Goal: Task Accomplishment & Management: Use online tool/utility

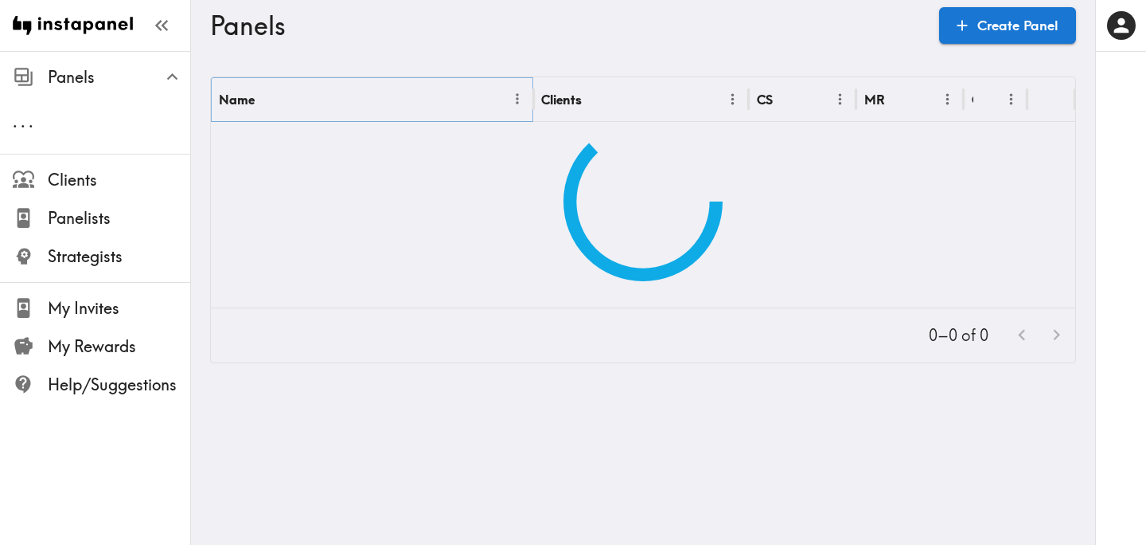
click at [516, 99] on icon "Menu" at bounding box center [517, 99] width 17 height 17
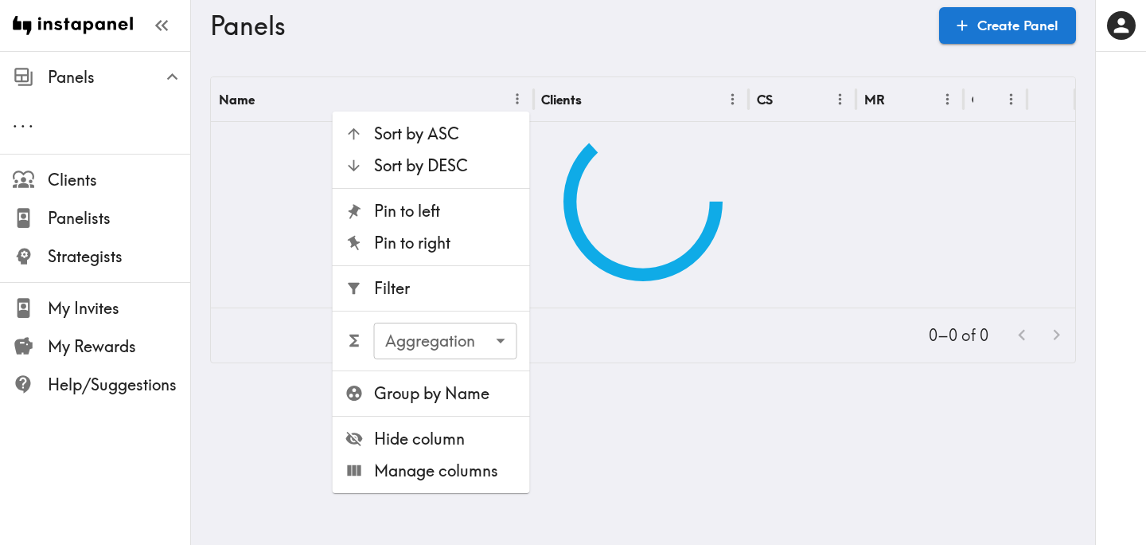
click at [437, 282] on span "Filter" at bounding box center [445, 288] width 143 height 22
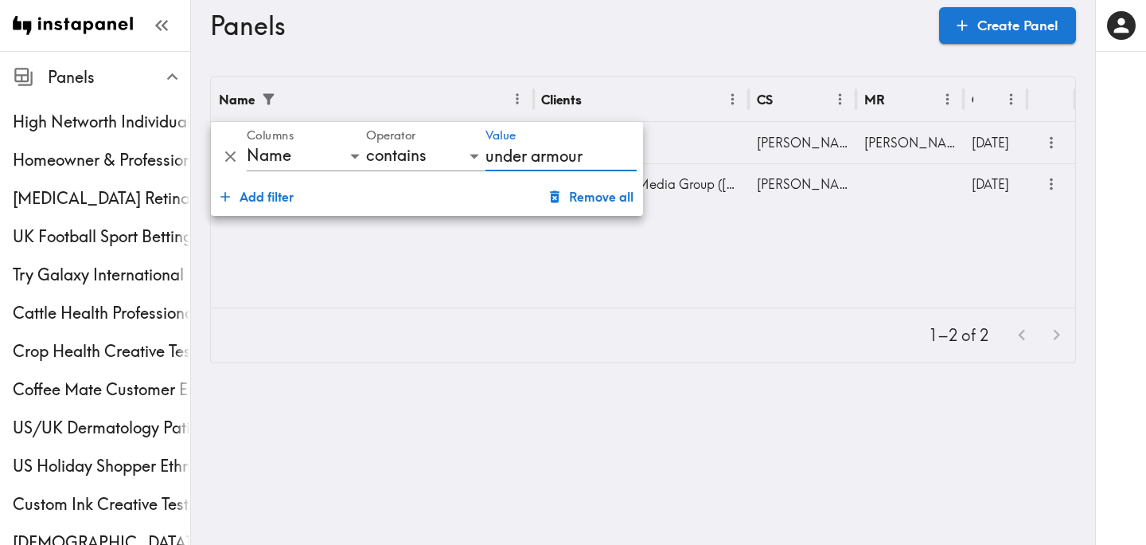
type input "under armour"
click at [716, 42] on div "Panels Create Panel" at bounding box center [643, 25] width 866 height 51
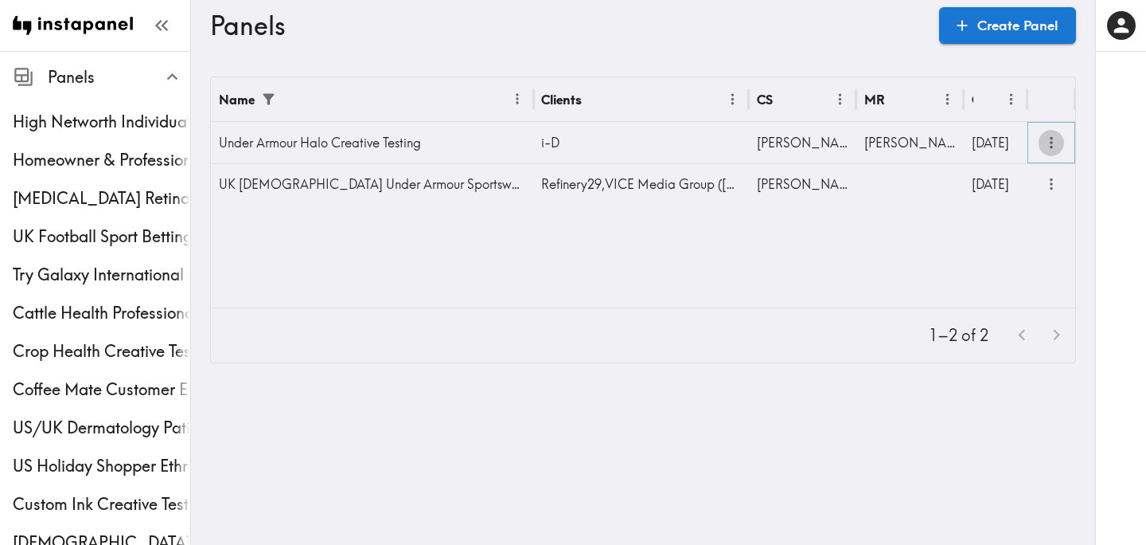
click at [1048, 146] on icon "more" at bounding box center [1052, 143] width 18 height 18
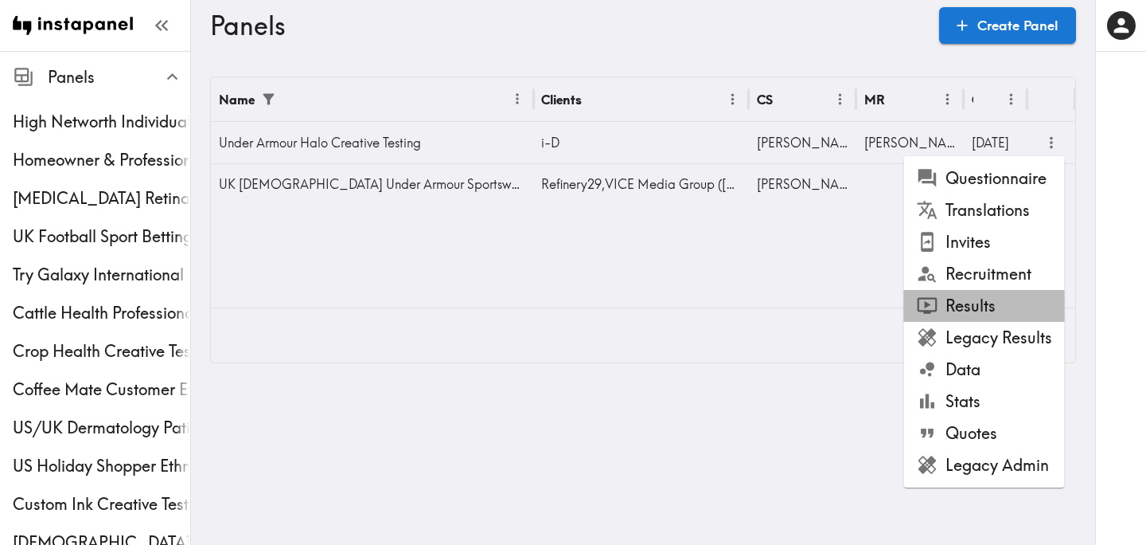
click at [984, 306] on li "Results" at bounding box center [984, 306] width 161 height 32
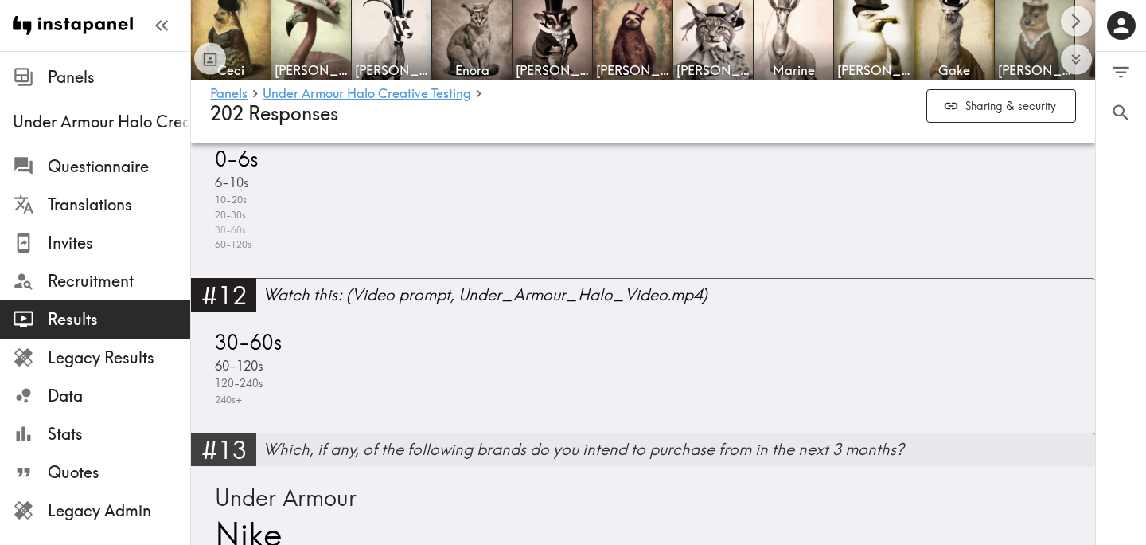
scroll to position [3617, 0]
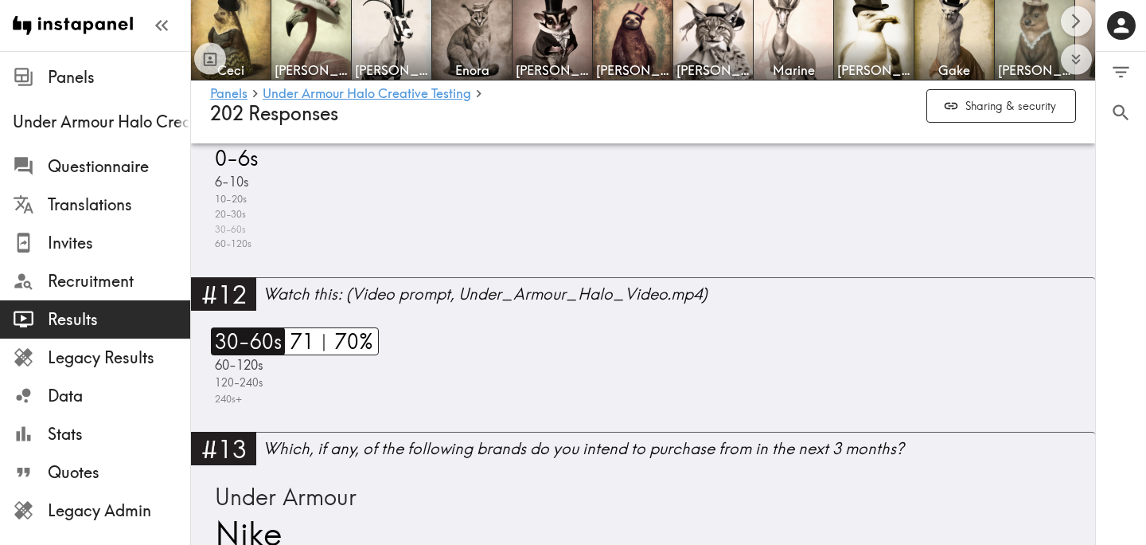
click at [248, 349] on span "30-60s" at bounding box center [246, 341] width 71 height 28
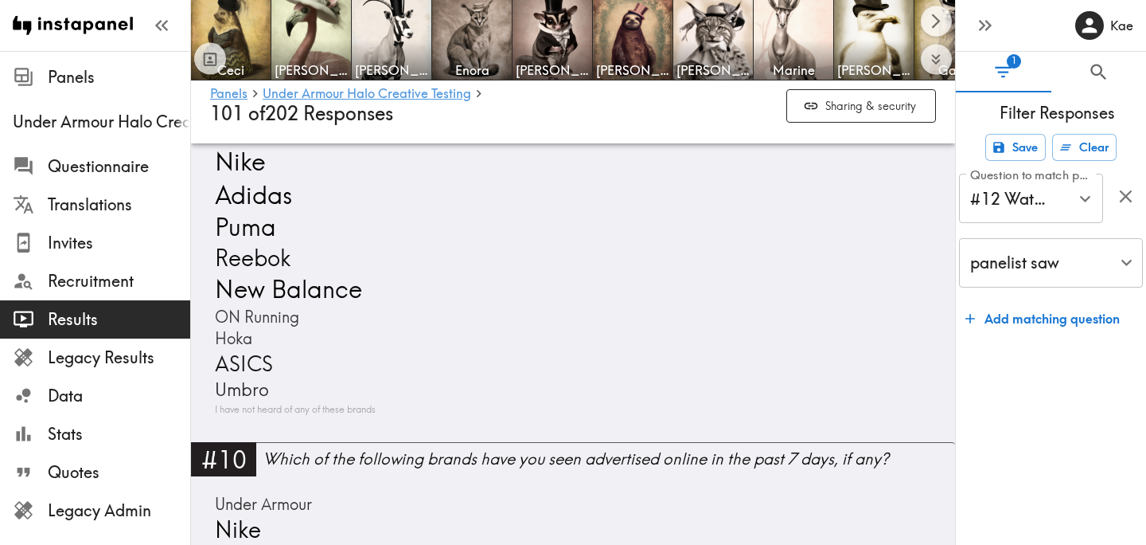
scroll to position [2405, 0]
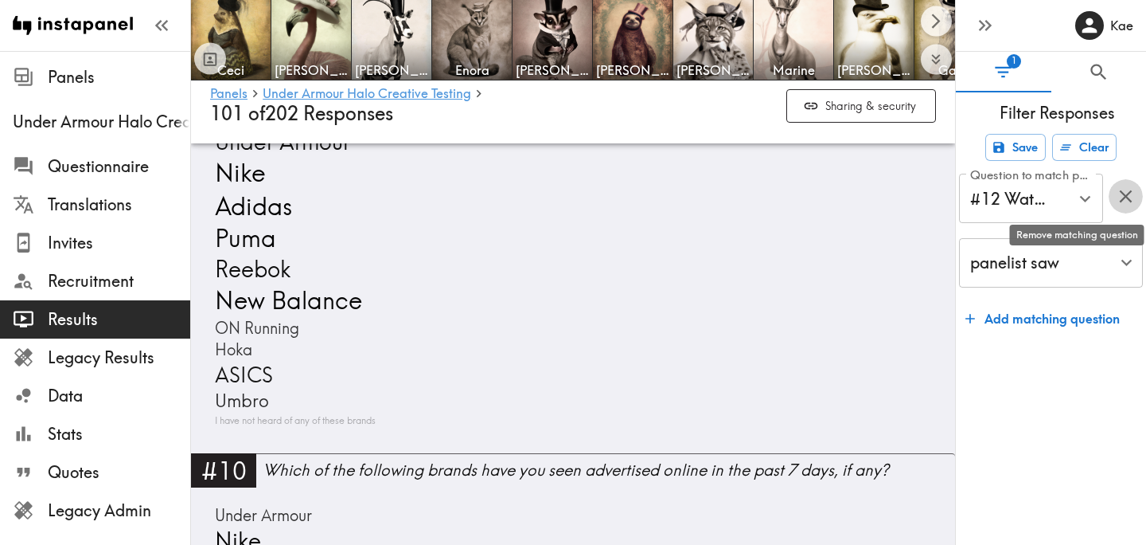
click at [1126, 193] on icon "button" at bounding box center [1125, 195] width 21 height 21
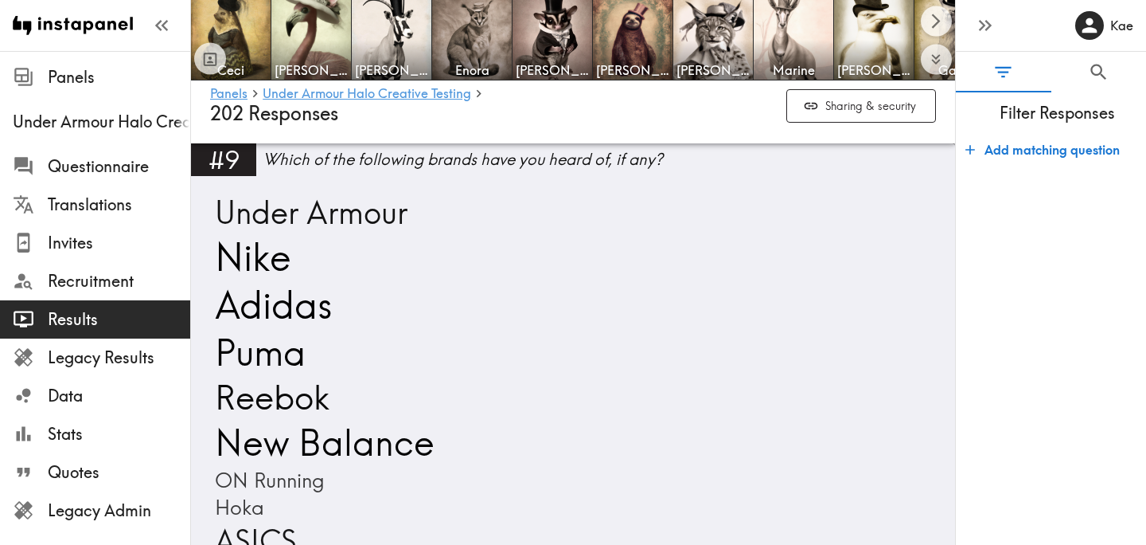
scroll to position [2699, 0]
click at [1055, 155] on button "Add matching question" at bounding box center [1042, 150] width 167 height 32
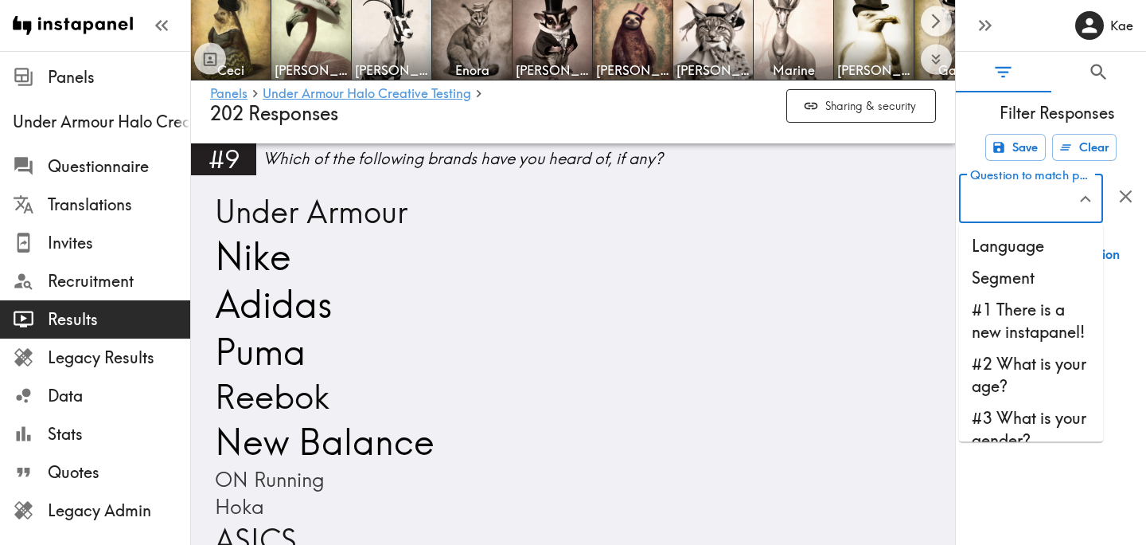
click at [1040, 209] on input "Question to match panelists on" at bounding box center [1019, 198] width 106 height 35
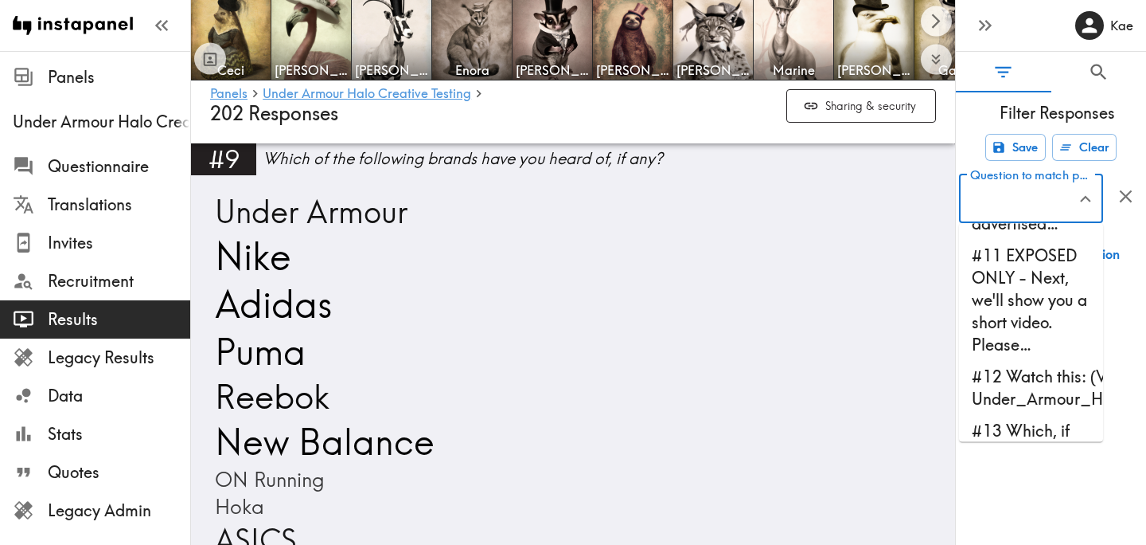
scroll to position [954, 0]
click at [1027, 305] on li "#11 EXPOSED ONLY - Next, we'll show you a short video. Please…" at bounding box center [1031, 297] width 144 height 121
type input "#11 EXPOSED ONLY - Next, we'll show you a short video. Please…"
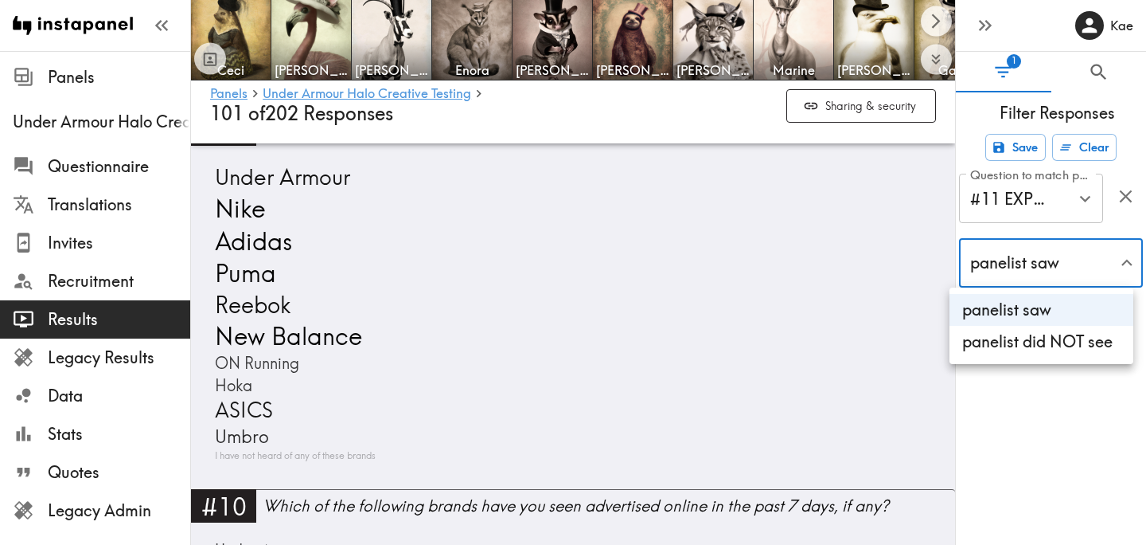
scroll to position [2366, 0]
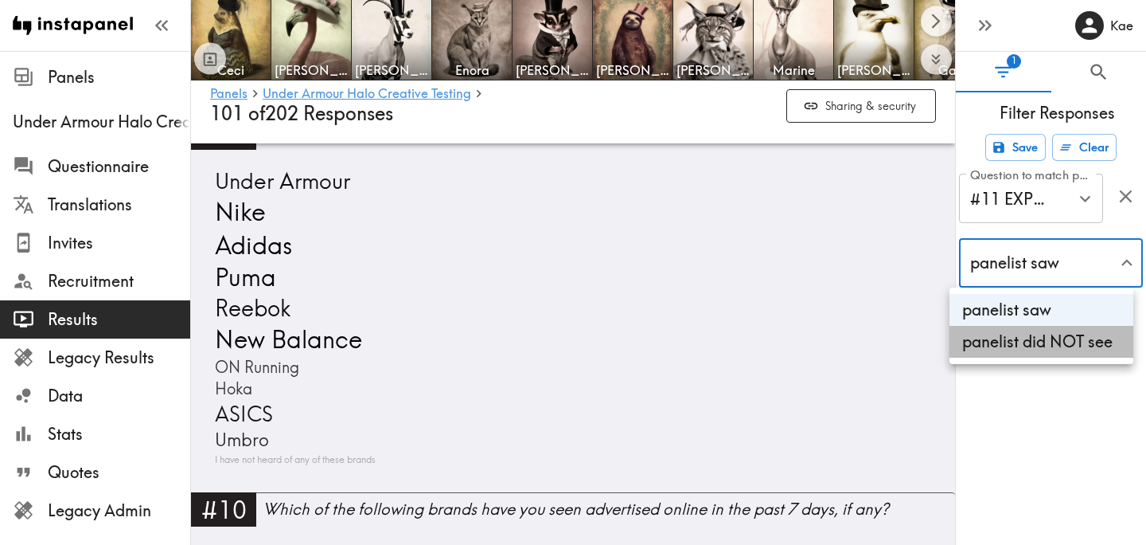
click at [1069, 342] on li "panelist did NOT see" at bounding box center [1042, 342] width 184 height 32
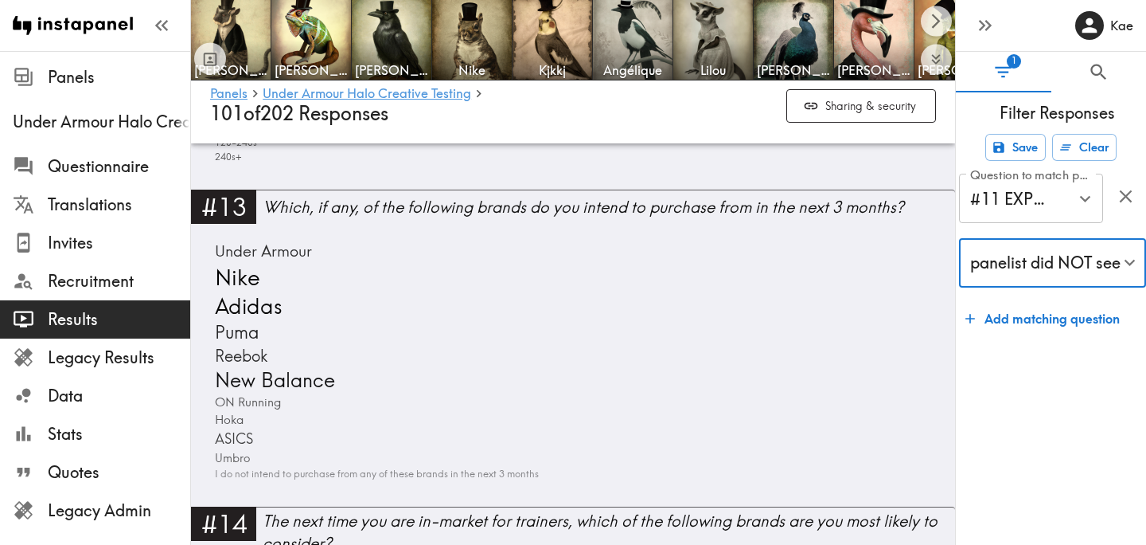
scroll to position [3245, 0]
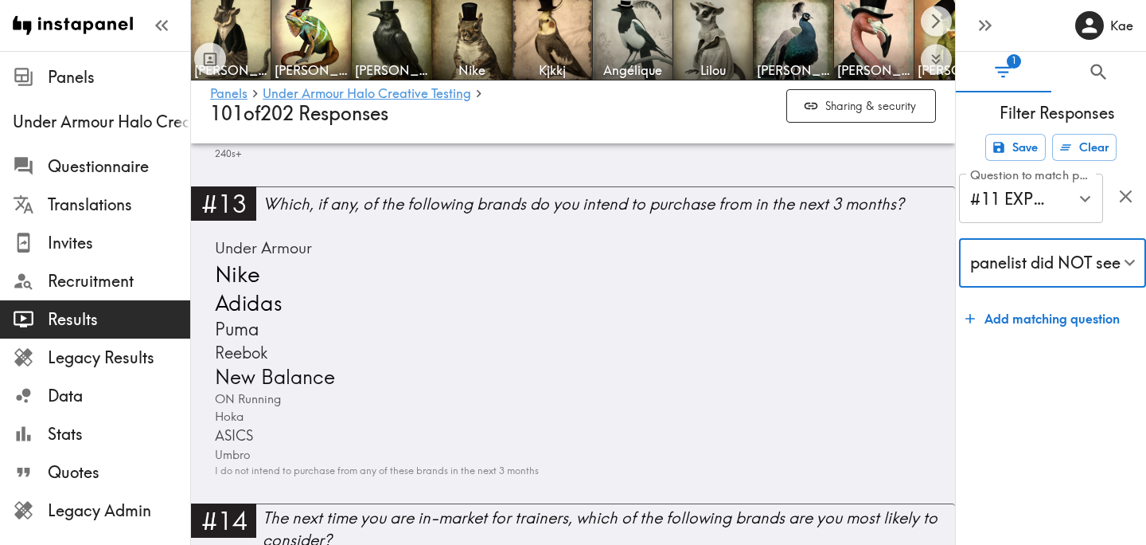
click at [357, 282] on div "Under Armour Nike Adidas Puma Reebok New Balance ON Running Hoka ASICS Umbro I …" at bounding box center [573, 357] width 726 height 241
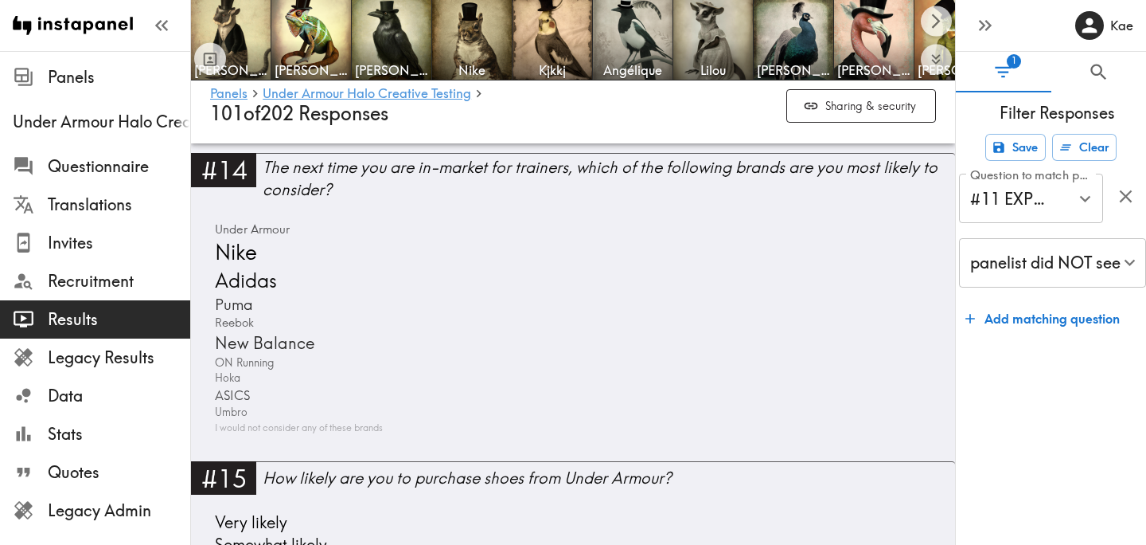
scroll to position [3707, 0]
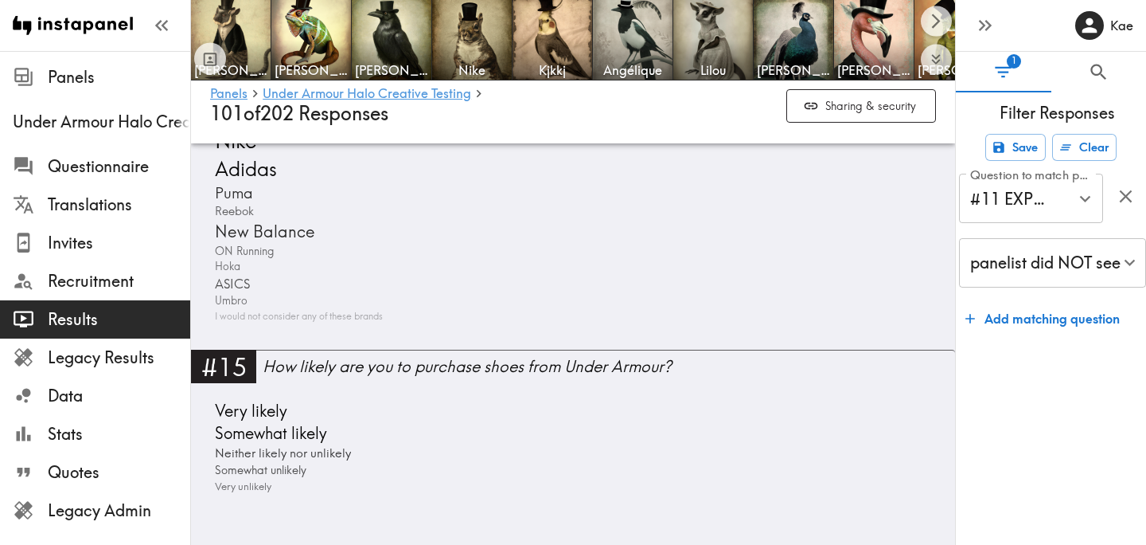
drag, startPoint x: 502, startPoint y: 426, endPoint x: 490, endPoint y: 426, distance: 11.1
click at [502, 426] on div "Very likely Somewhat likely Neither likely nor unlikely Somewhat unlikely Very …" at bounding box center [573, 447] width 726 height 94
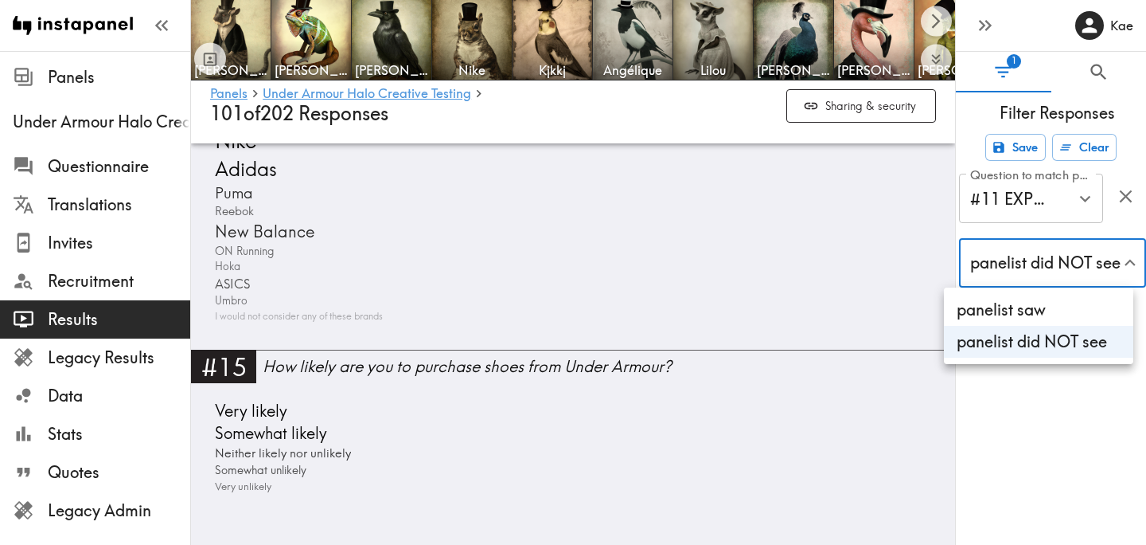
click at [993, 304] on li "panelist saw" at bounding box center [1038, 310] width 189 height 32
type input "true"
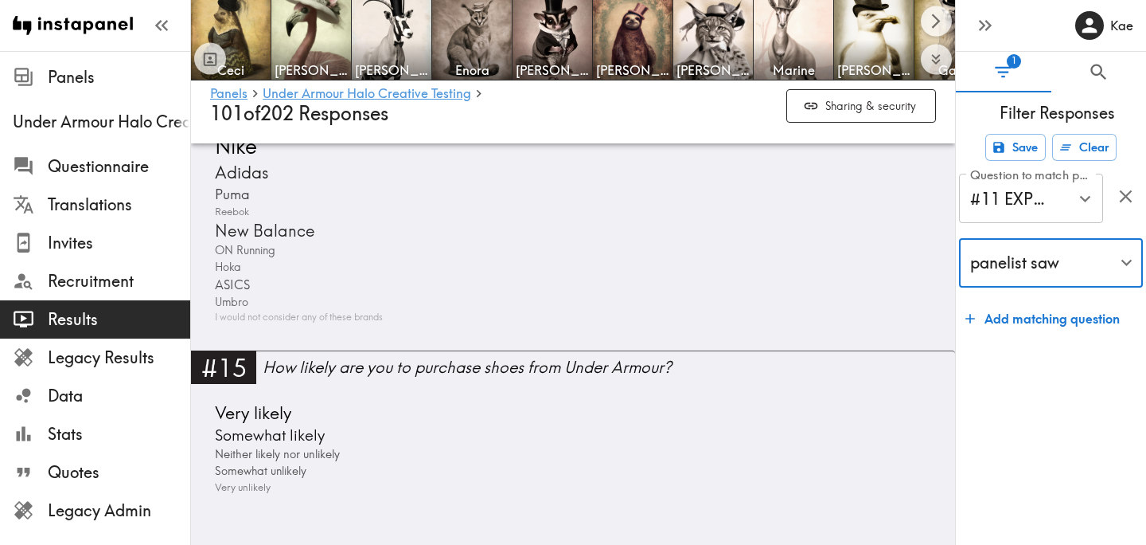
scroll to position [3787, 0]
